Goal: Use online tool/utility: Use online tool/utility

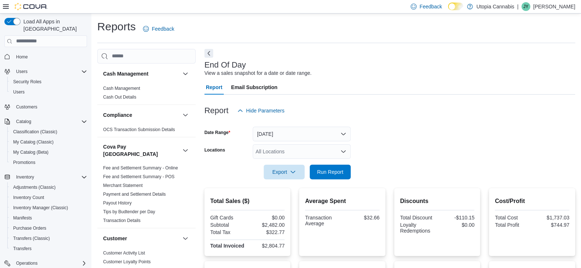
scroll to position [2, 0]
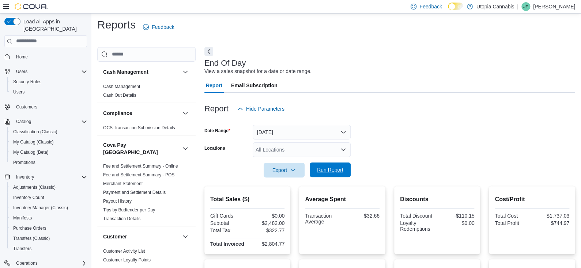
click at [332, 175] on span "Run Report" at bounding box center [330, 170] width 32 height 15
click at [319, 173] on span "Run Report" at bounding box center [330, 169] width 26 height 7
